Goal: Information Seeking & Learning: Learn about a topic

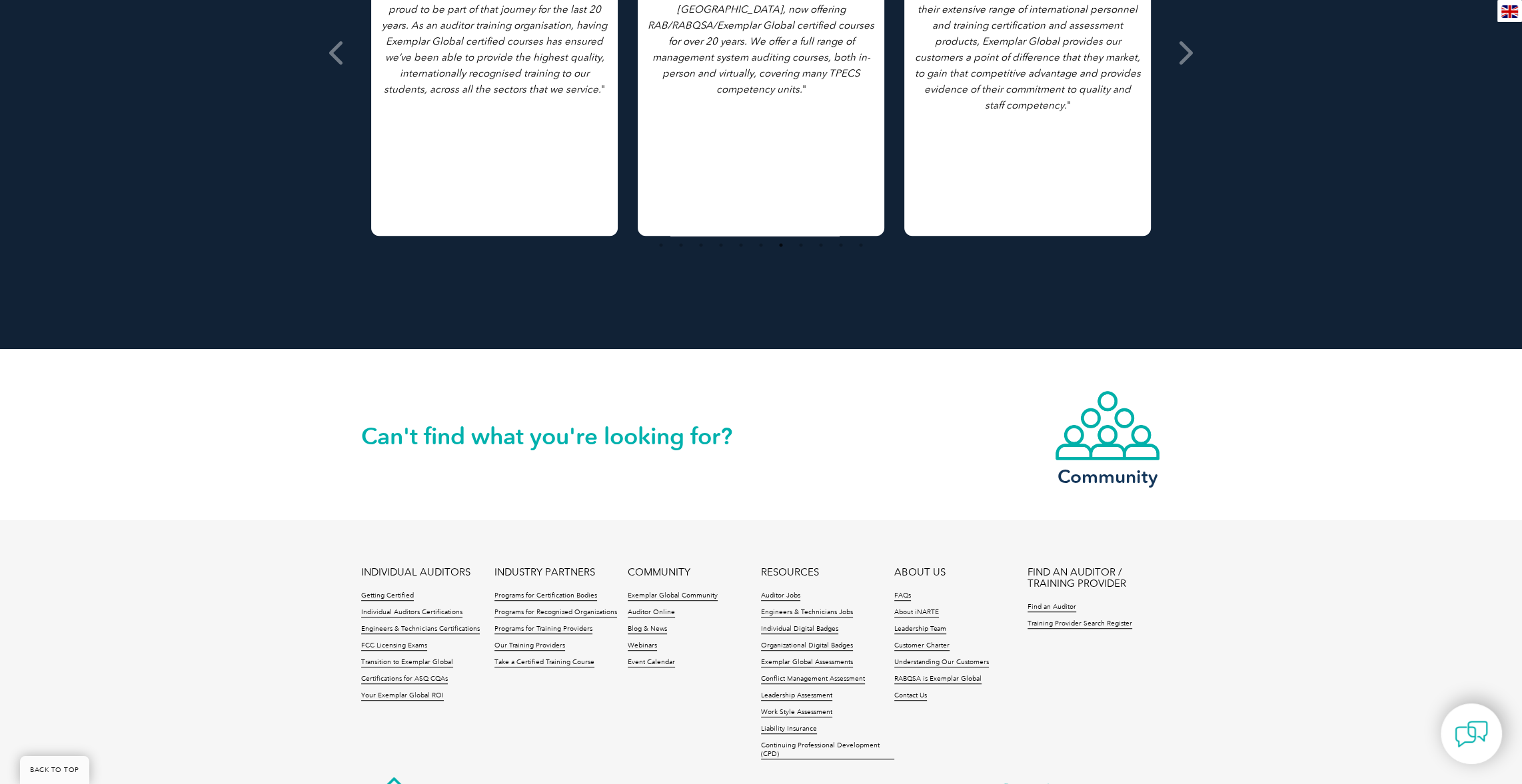
scroll to position [1033, 0]
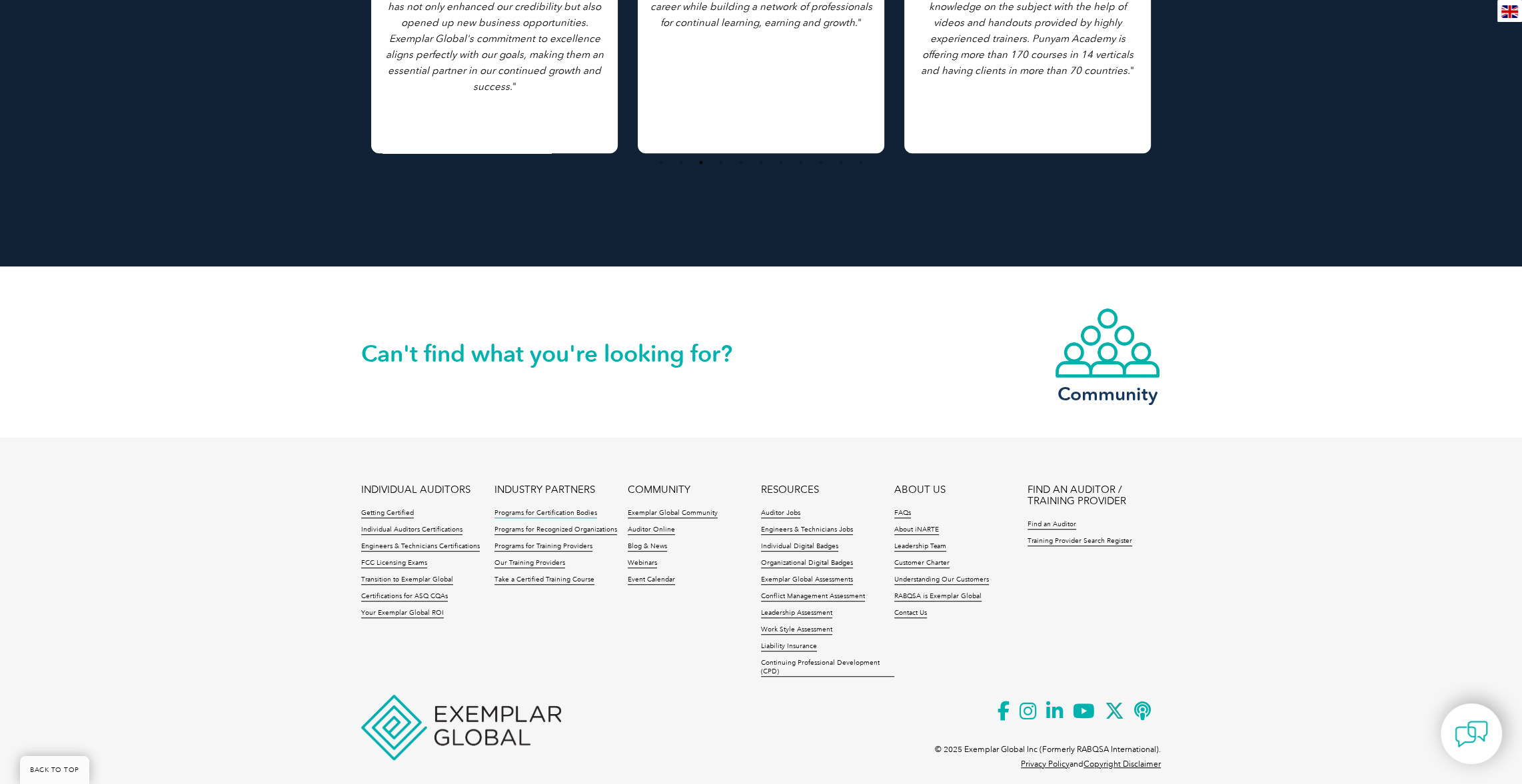
click at [527, 509] on link "Programs for Certification Bodies" at bounding box center [546, 513] width 103 height 9
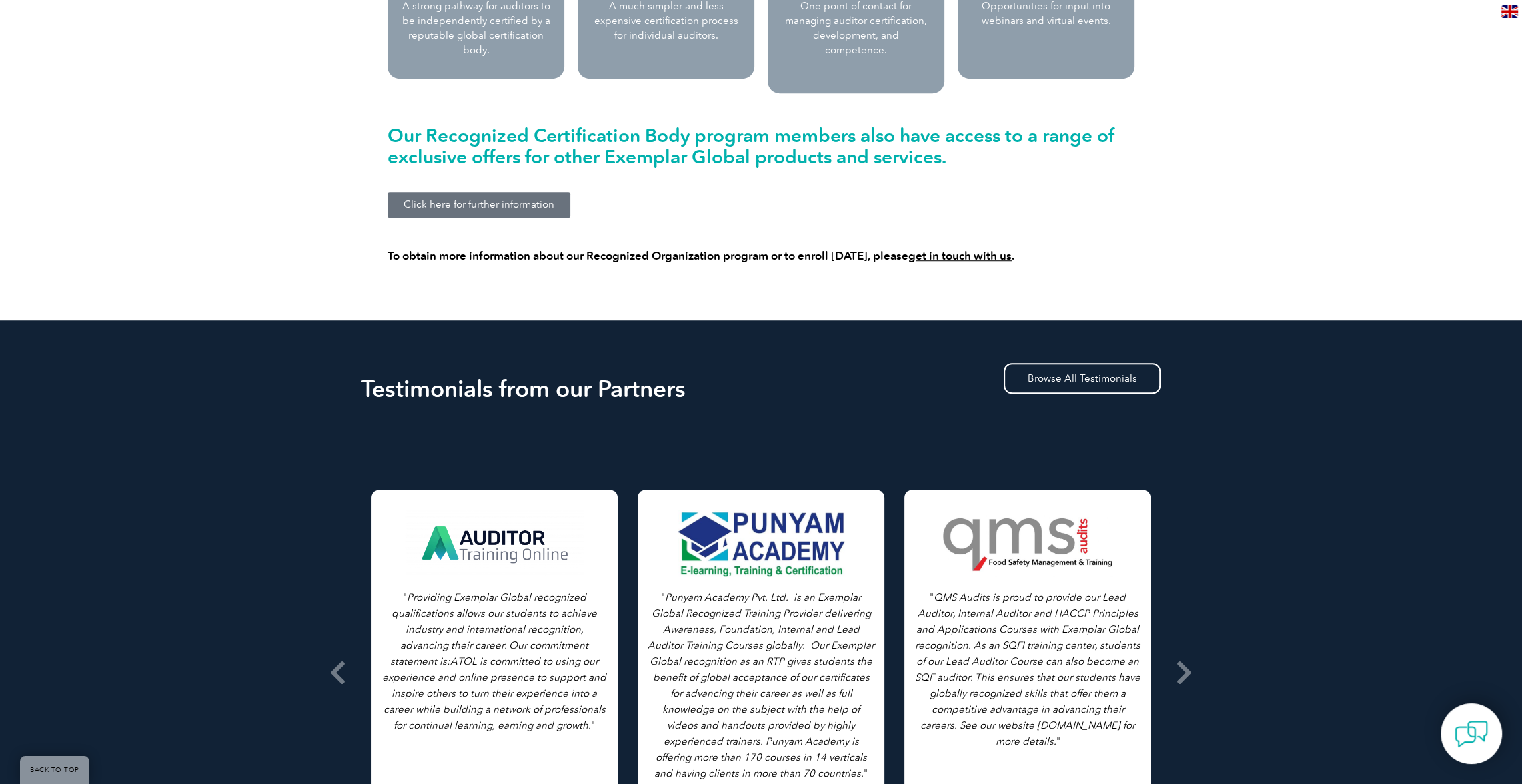
scroll to position [1399, 0]
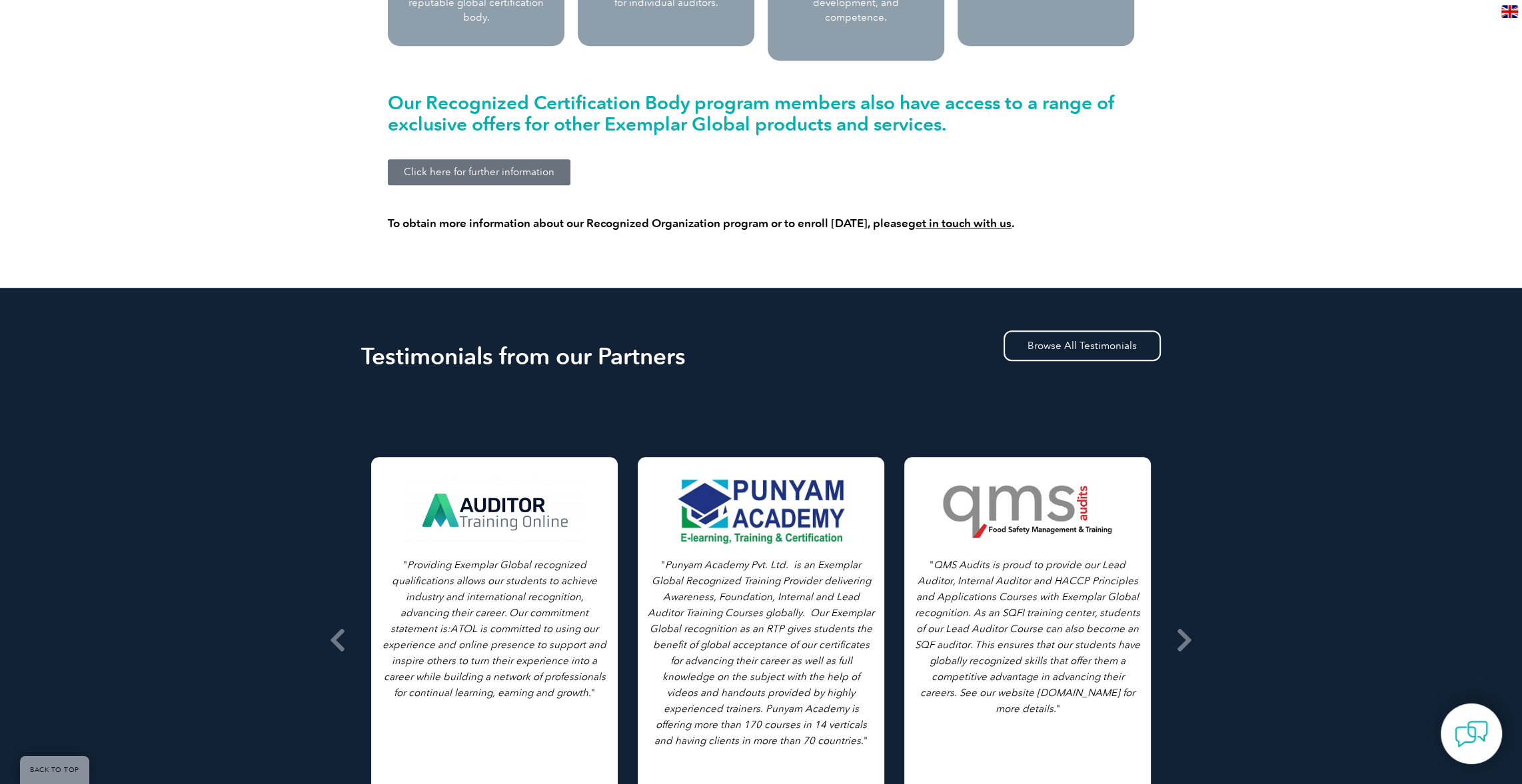
click at [485, 496] on div at bounding box center [494, 510] width 181 height 66
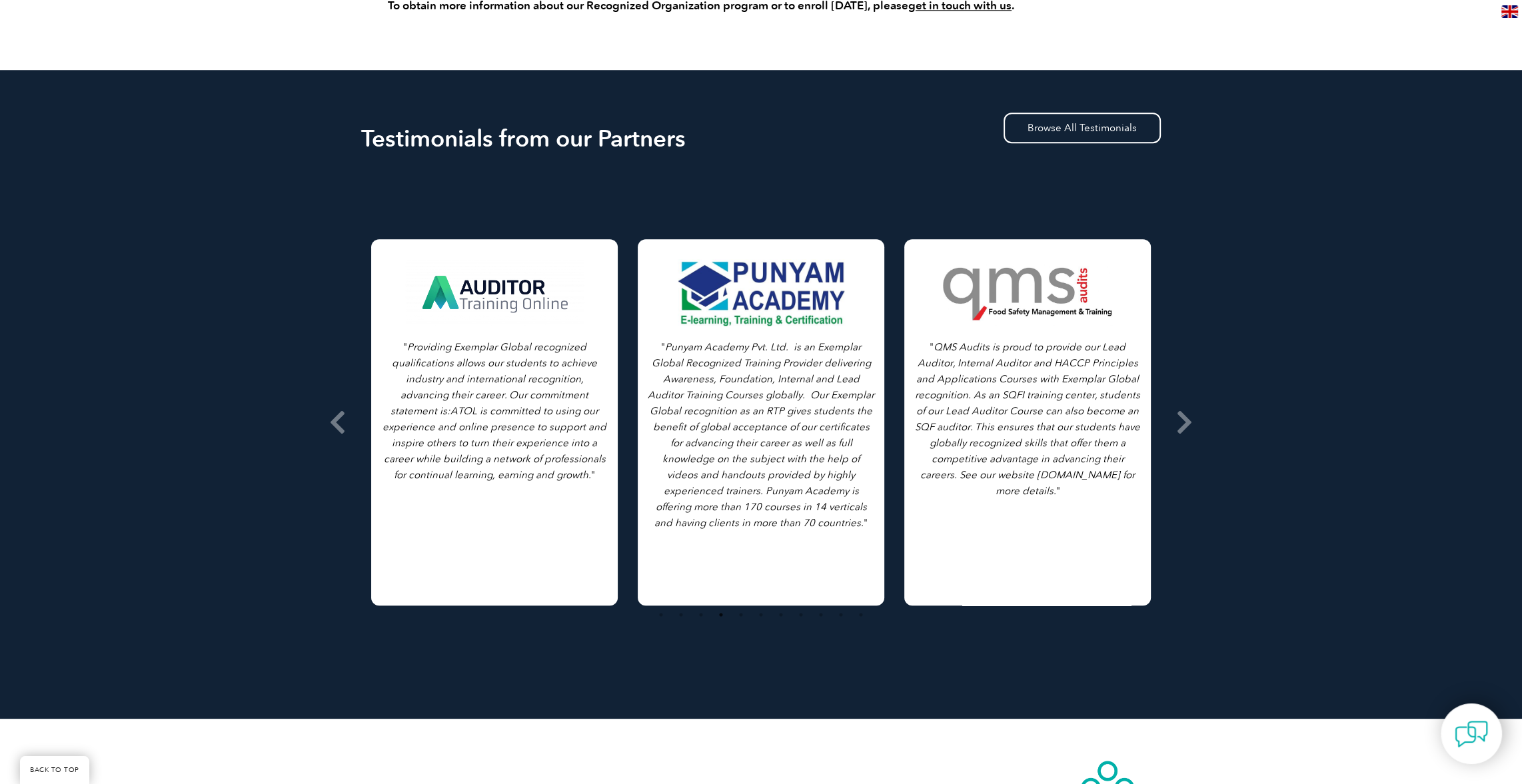
scroll to position [1666, 0]
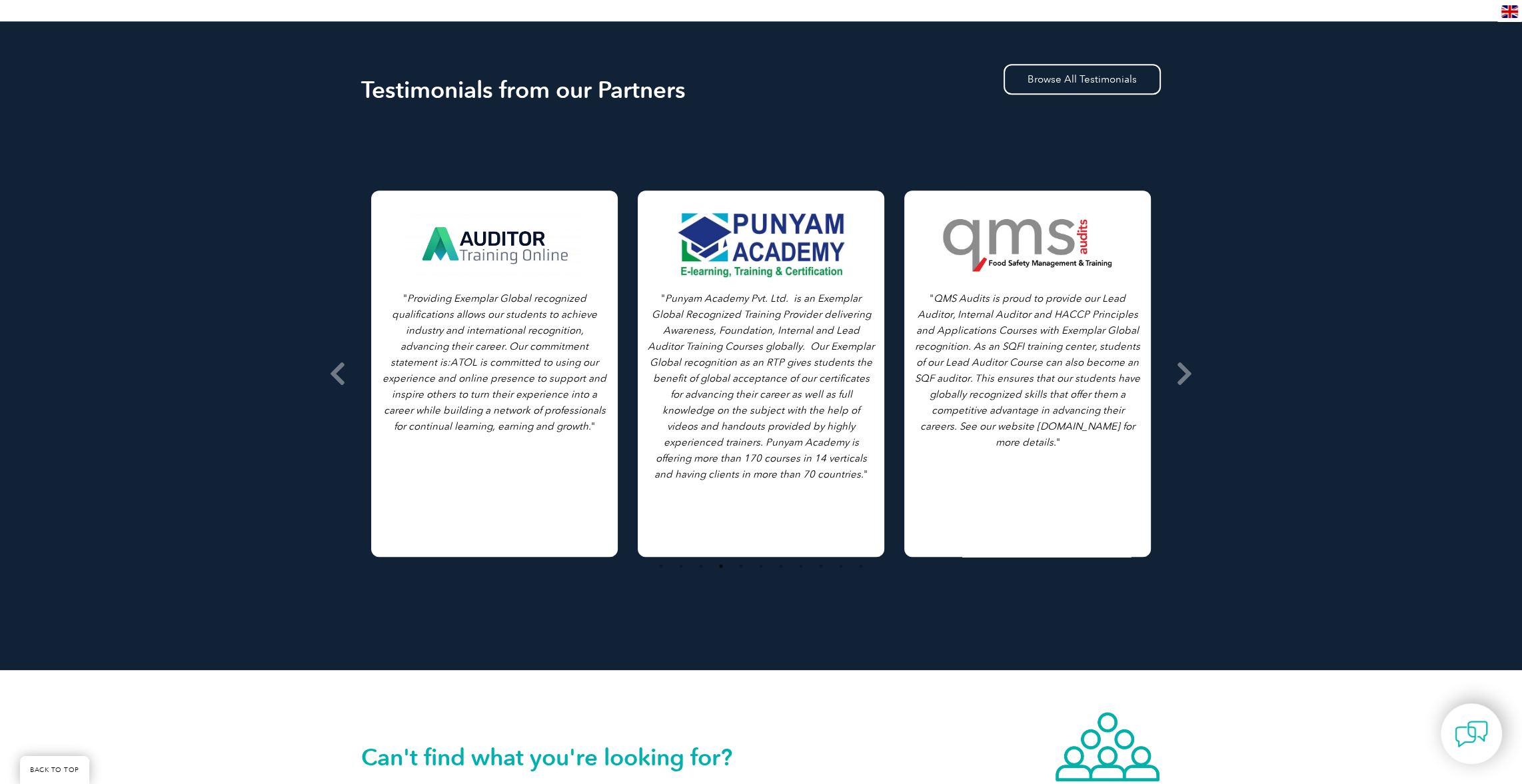
click at [474, 492] on div "" Providing Exemplar Global recognized qualifications allows our students to ac…" at bounding box center [494, 374] width 247 height 367
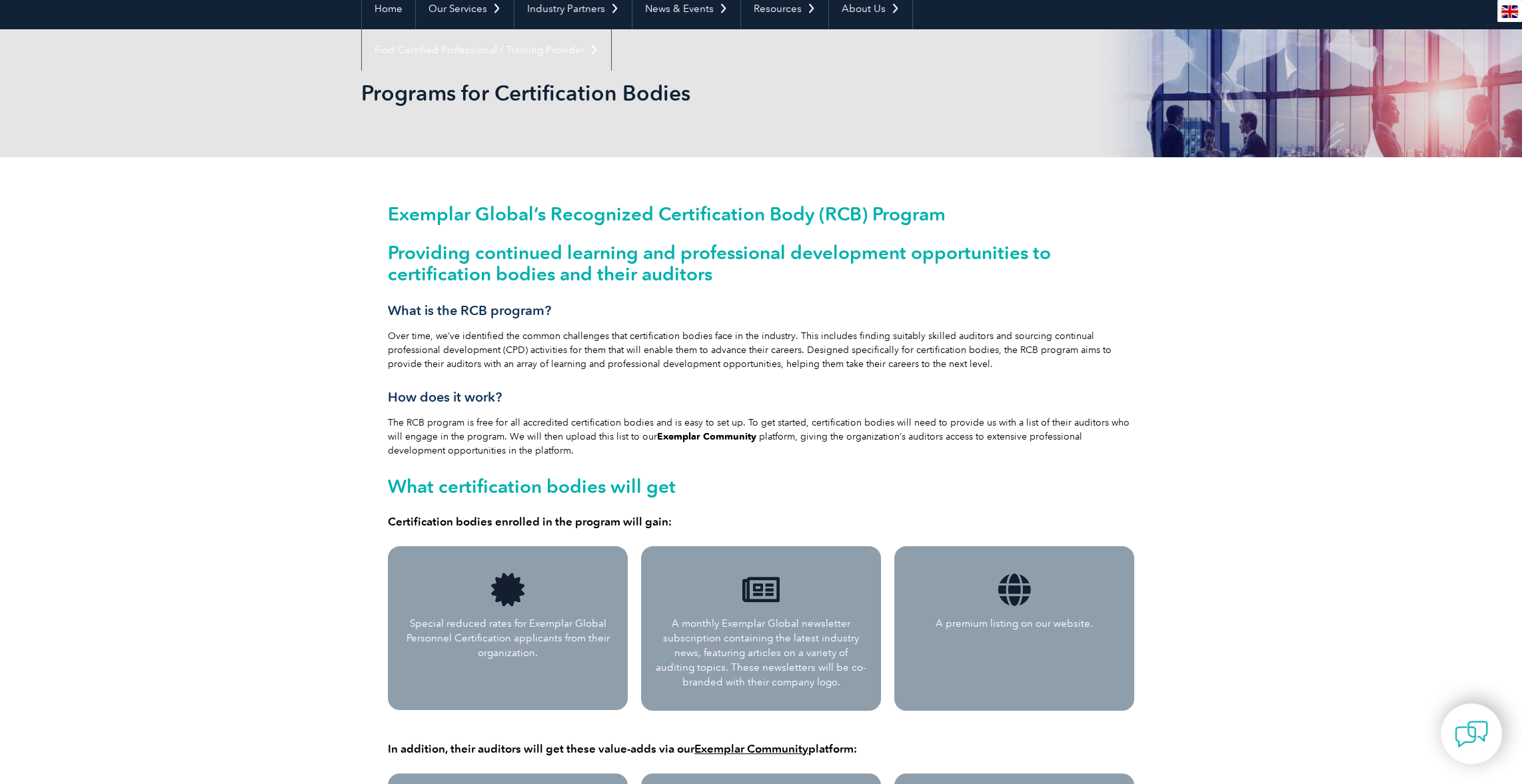
scroll to position [0, 0]
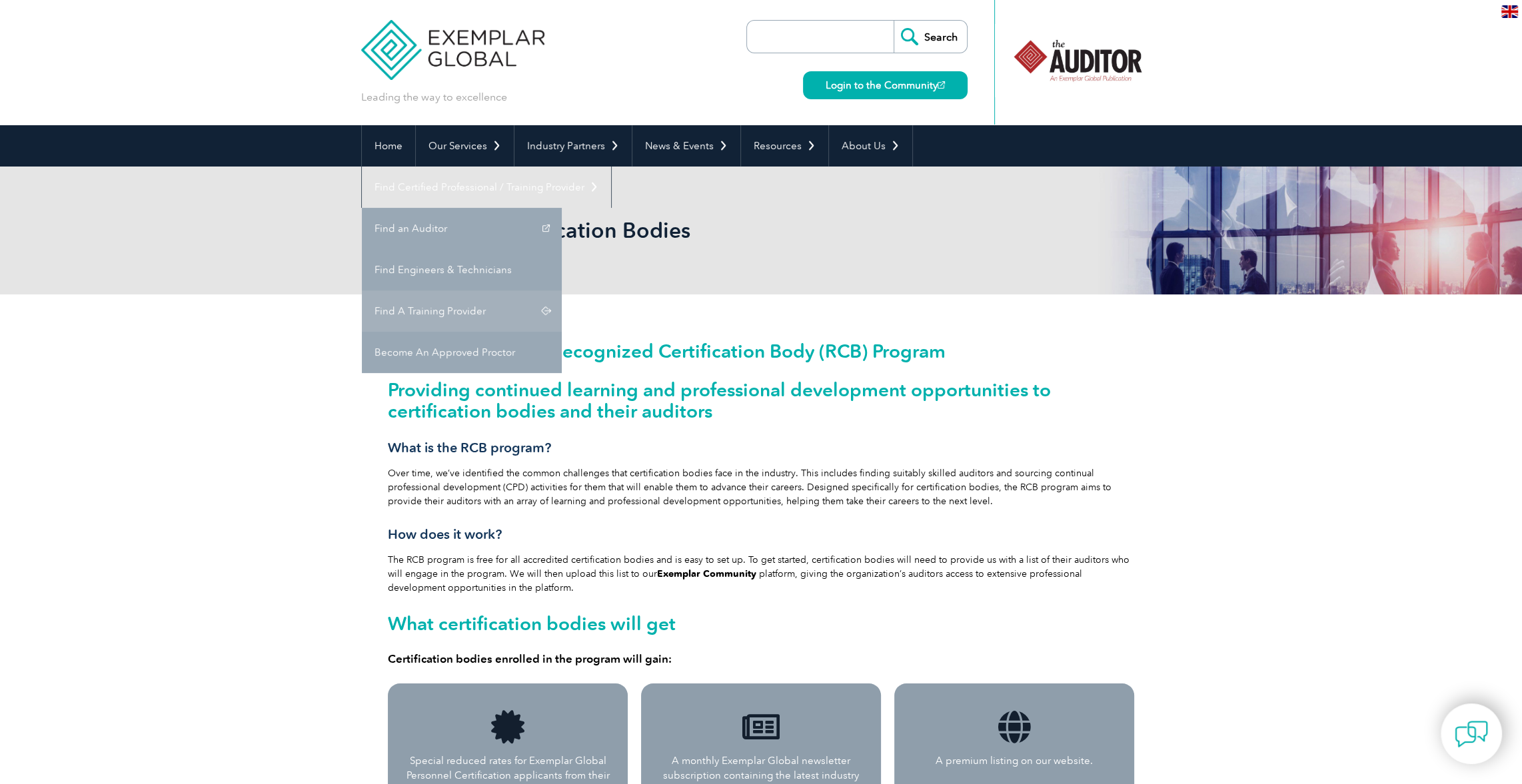
click at [562, 290] on link "Find A Training Provider" at bounding box center [462, 310] width 200 height 41
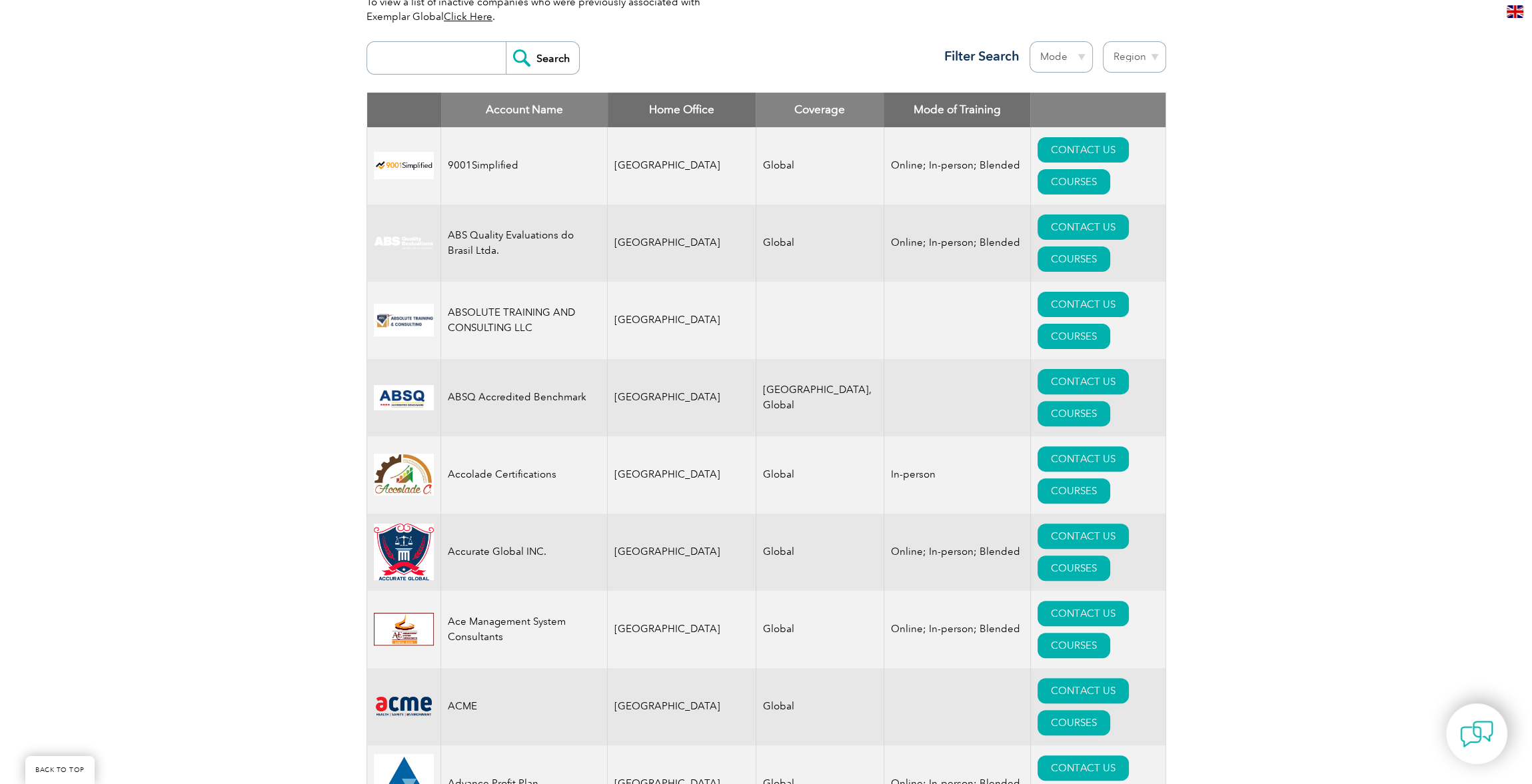
scroll to position [200, 0]
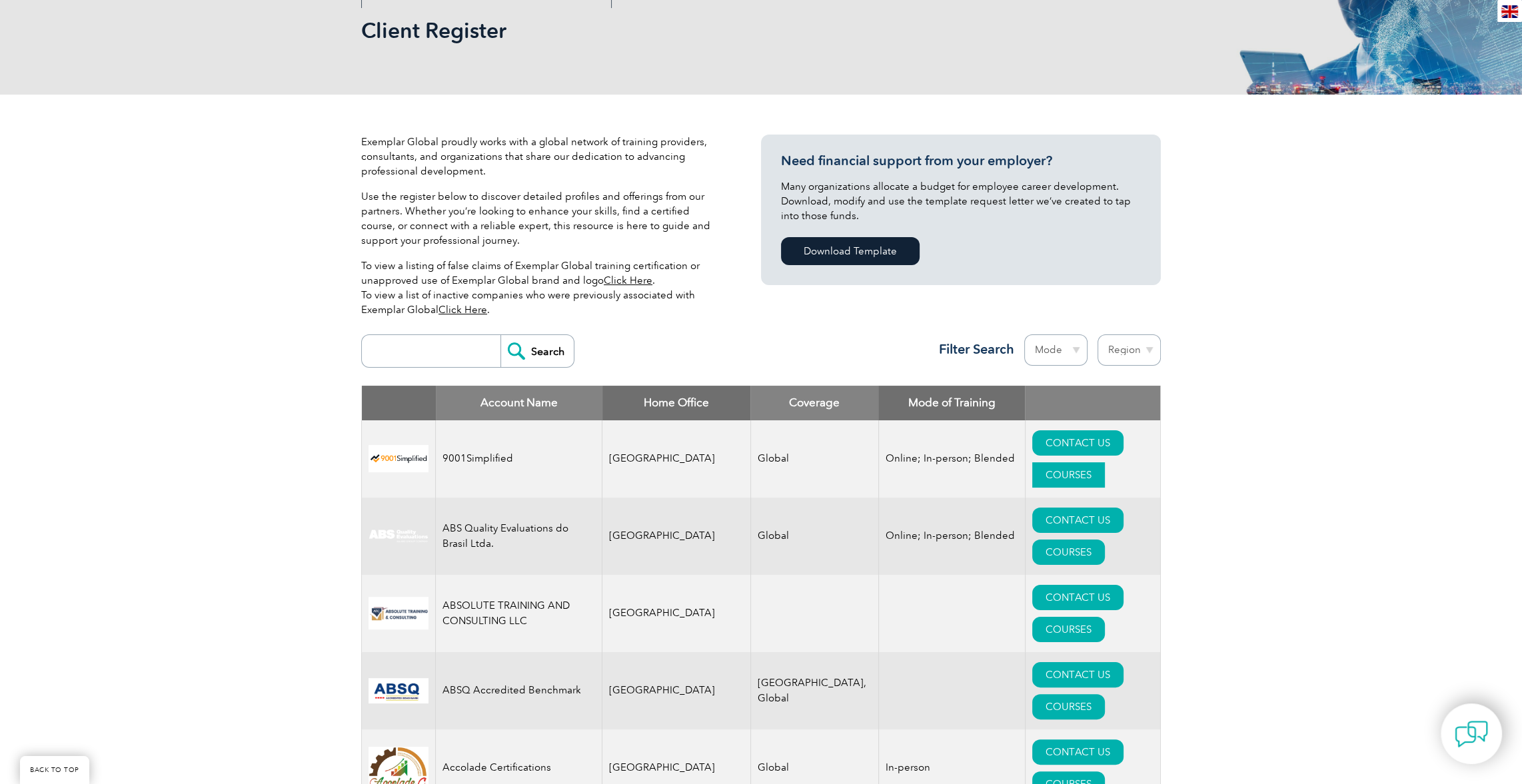
click at [1105, 463] on link "COURSES" at bounding box center [1069, 475] width 72 height 25
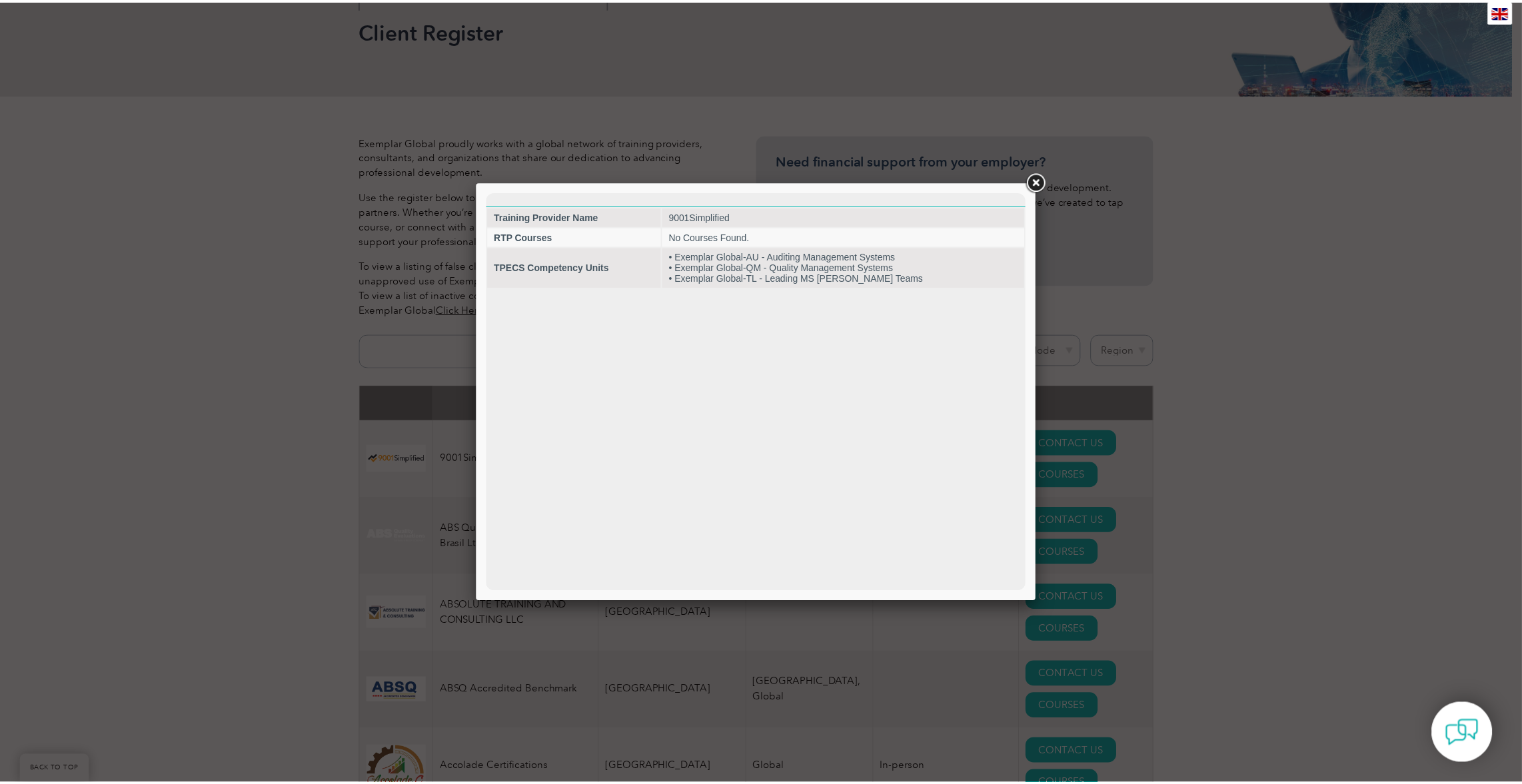
scroll to position [0, 0]
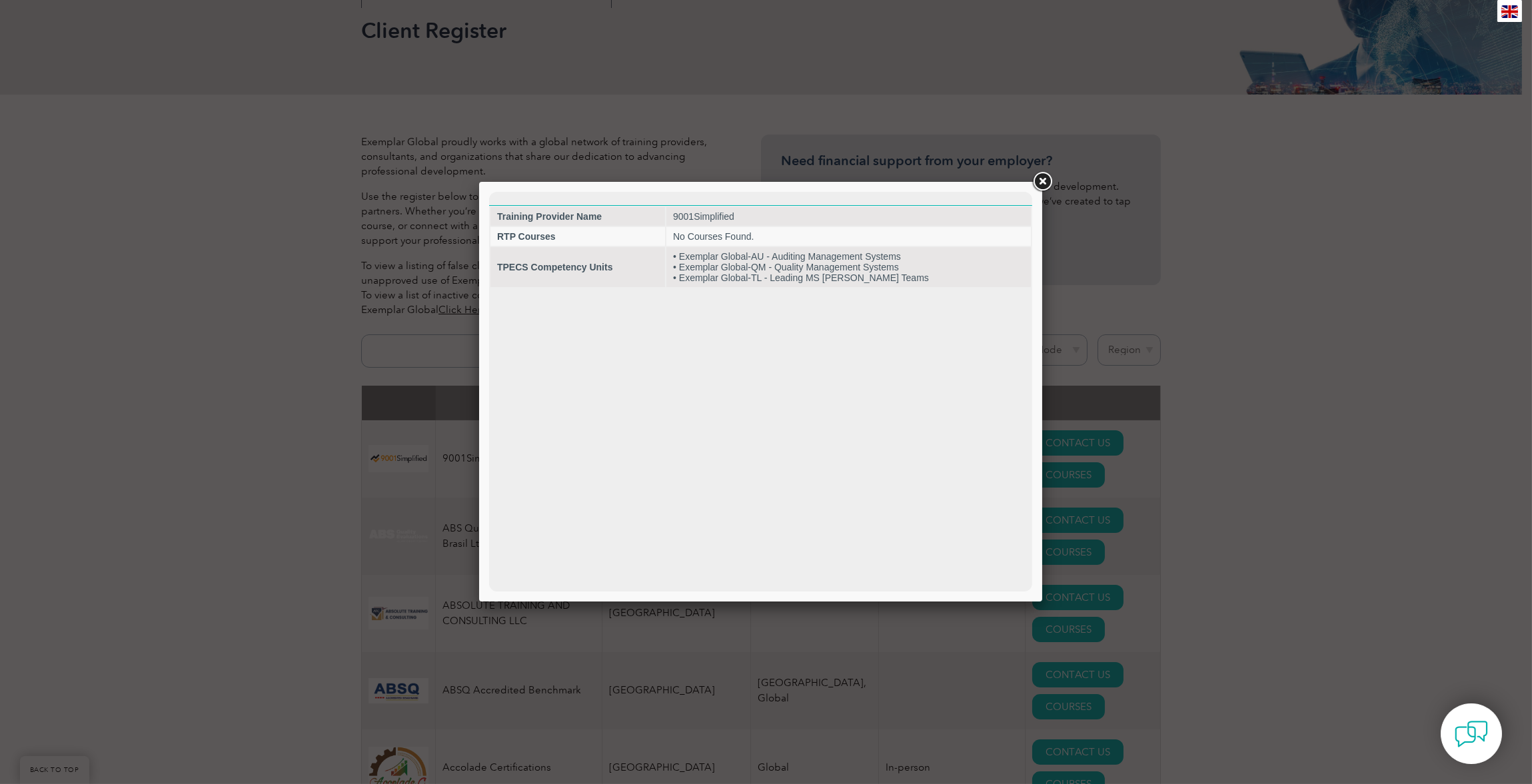
click at [1043, 177] on link at bounding box center [1042, 182] width 24 height 24
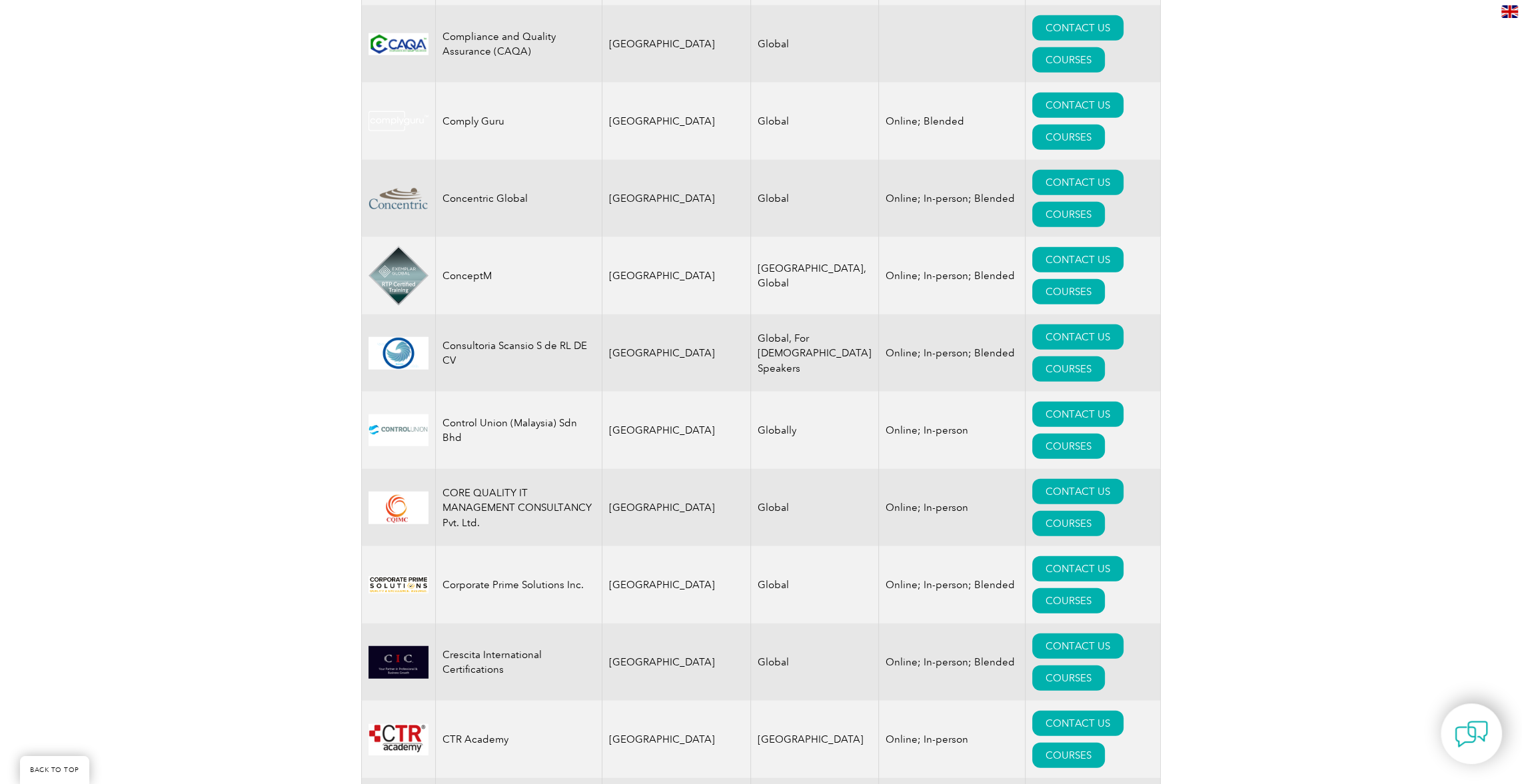
scroll to position [4731, 0]
